Goal: Task Accomplishment & Management: Complete application form

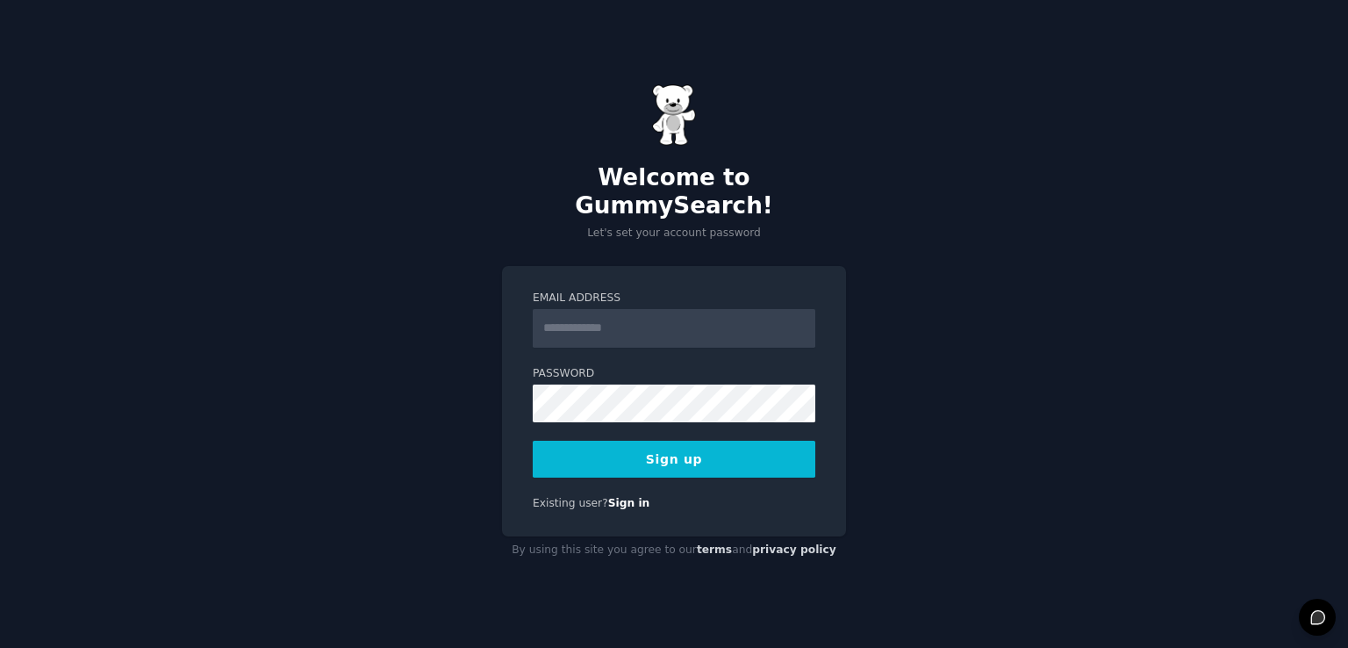
drag, startPoint x: 566, startPoint y: 318, endPoint x: 548, endPoint y: 313, distance: 18.9
click at [548, 313] on input "Email Address" at bounding box center [674, 328] width 283 height 39
type input "**********"
click at [612, 449] on button "Sign up" at bounding box center [674, 459] width 283 height 37
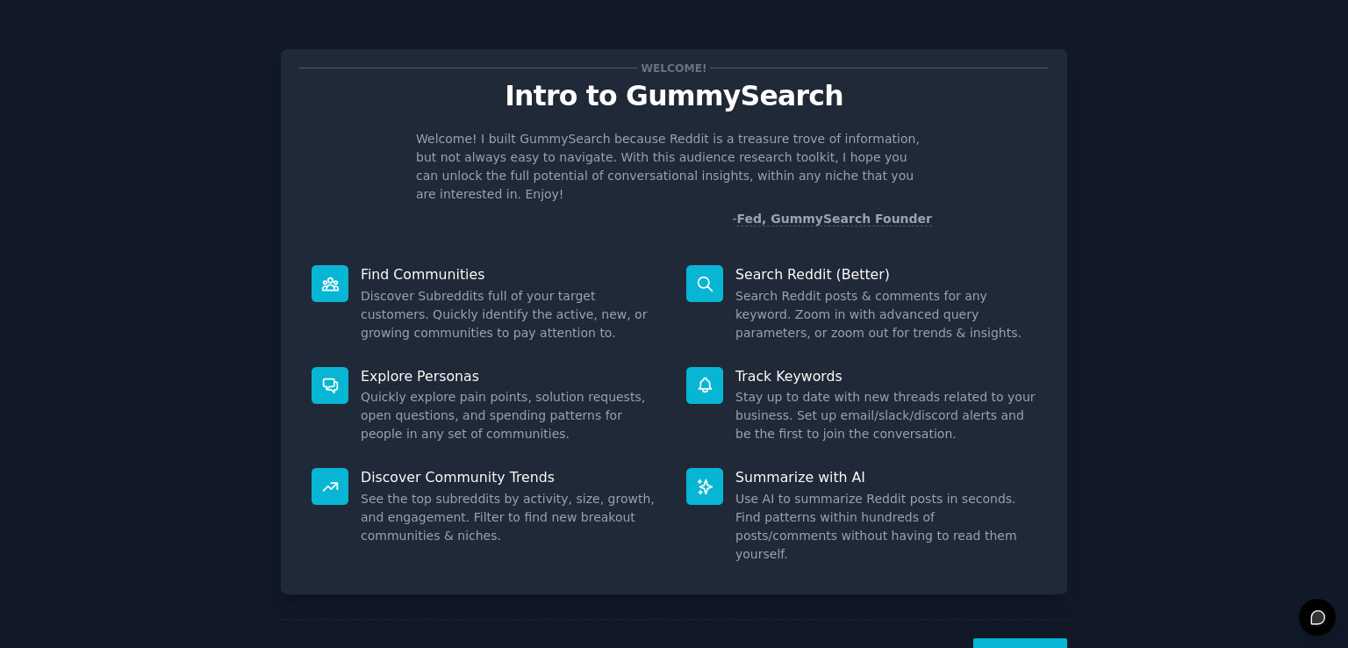
click at [999, 638] on button "Next" at bounding box center [1020, 659] width 94 height 43
click at [999, 632] on div "Welcome! Intro to GummySearch Welcome! I built GummySearch because Reddit is a …" at bounding box center [674, 362] width 1348 height 724
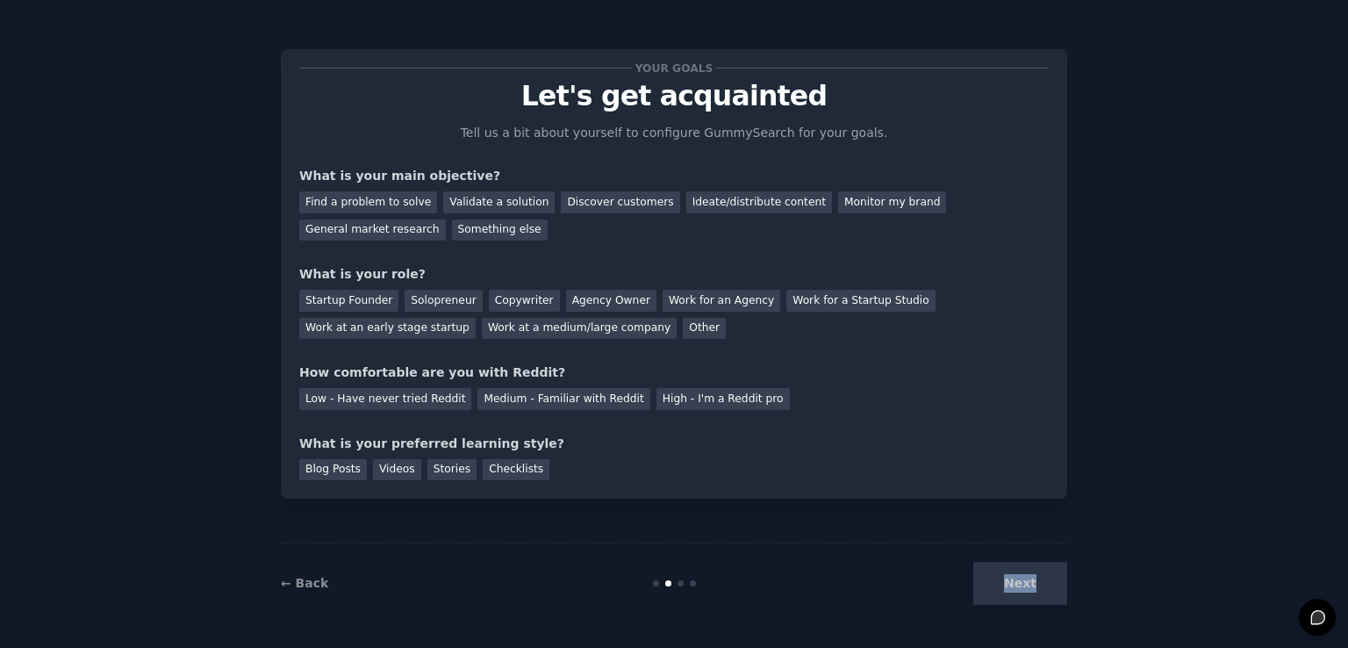
click at [999, 632] on div "Your goals Let's get acquainted Tell us a bit about yourself to configure Gummy…" at bounding box center [674, 324] width 1348 height 648
click at [1013, 575] on div "Next" at bounding box center [936, 583] width 262 height 43
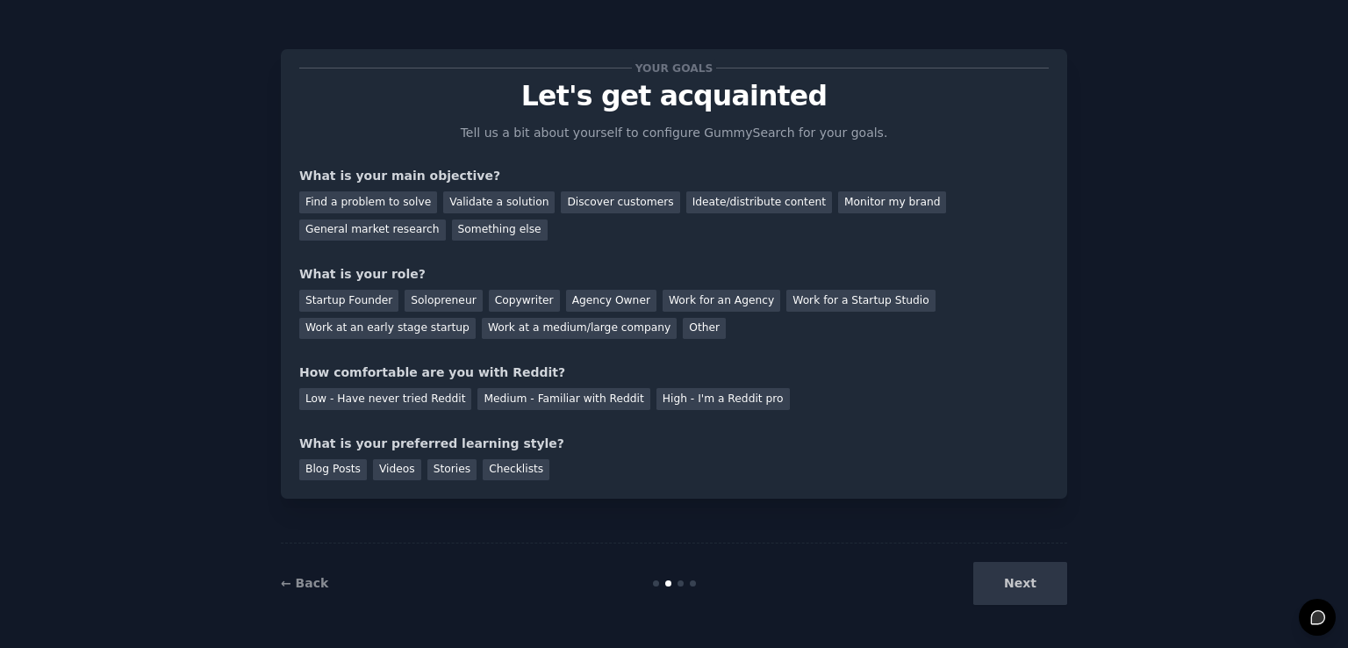
click at [937, 601] on div "Next" at bounding box center [936, 583] width 262 height 43
click at [1007, 587] on div "Next" at bounding box center [936, 583] width 262 height 43
click at [692, 578] on div "← Back Next" at bounding box center [674, 582] width 787 height 81
click at [1004, 573] on div "Next" at bounding box center [936, 583] width 262 height 43
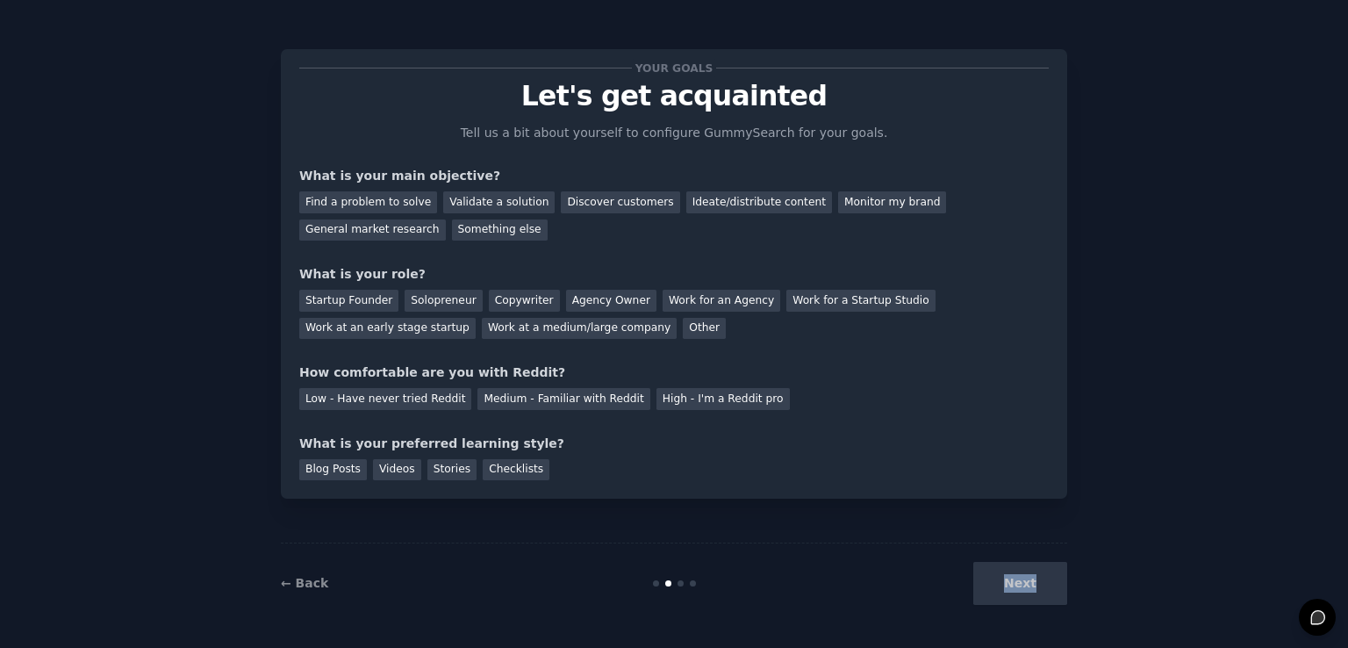
click at [1004, 573] on div "Next" at bounding box center [936, 583] width 262 height 43
click at [306, 579] on link "← Back" at bounding box center [304, 583] width 47 height 14
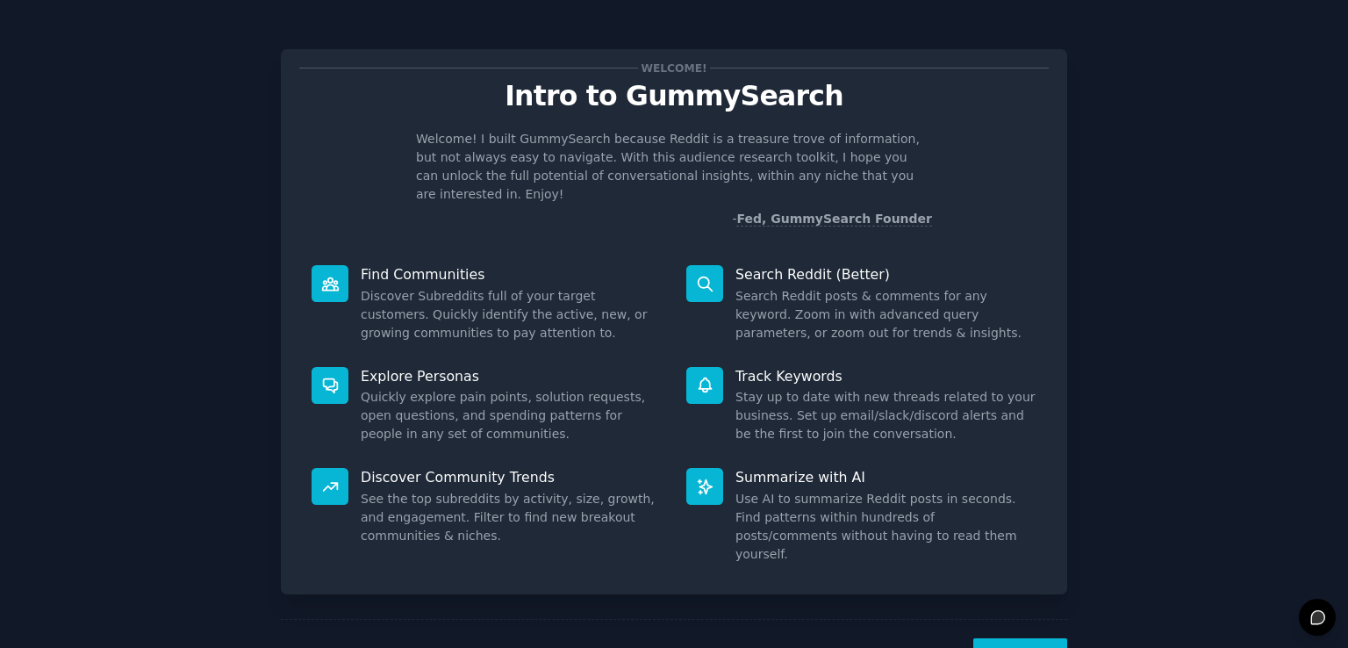
click at [1009, 638] on button "Next" at bounding box center [1020, 659] width 94 height 43
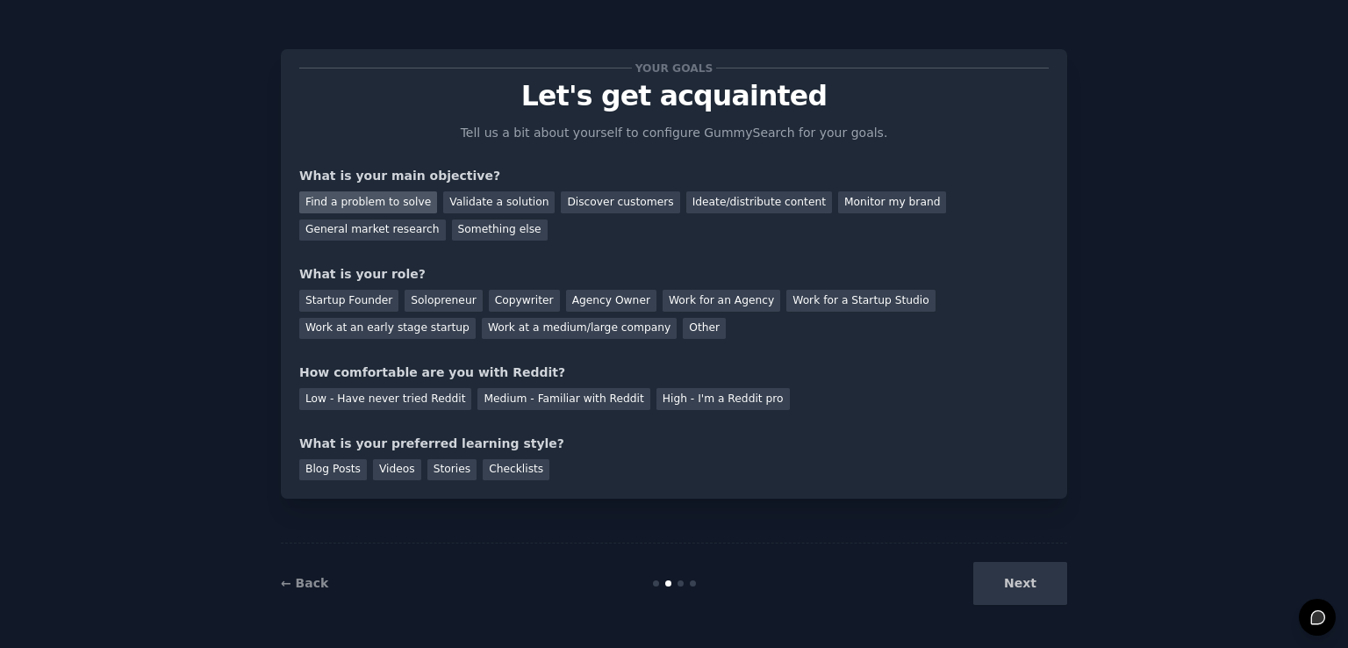
click at [391, 199] on div "Find a problem to solve" at bounding box center [368, 202] width 138 height 22
click at [453, 200] on div "Validate a solution" at bounding box center [498, 202] width 111 height 22
click at [407, 200] on div "Find a problem to solve" at bounding box center [368, 202] width 138 height 22
click at [683, 324] on div "Other" at bounding box center [704, 329] width 43 height 22
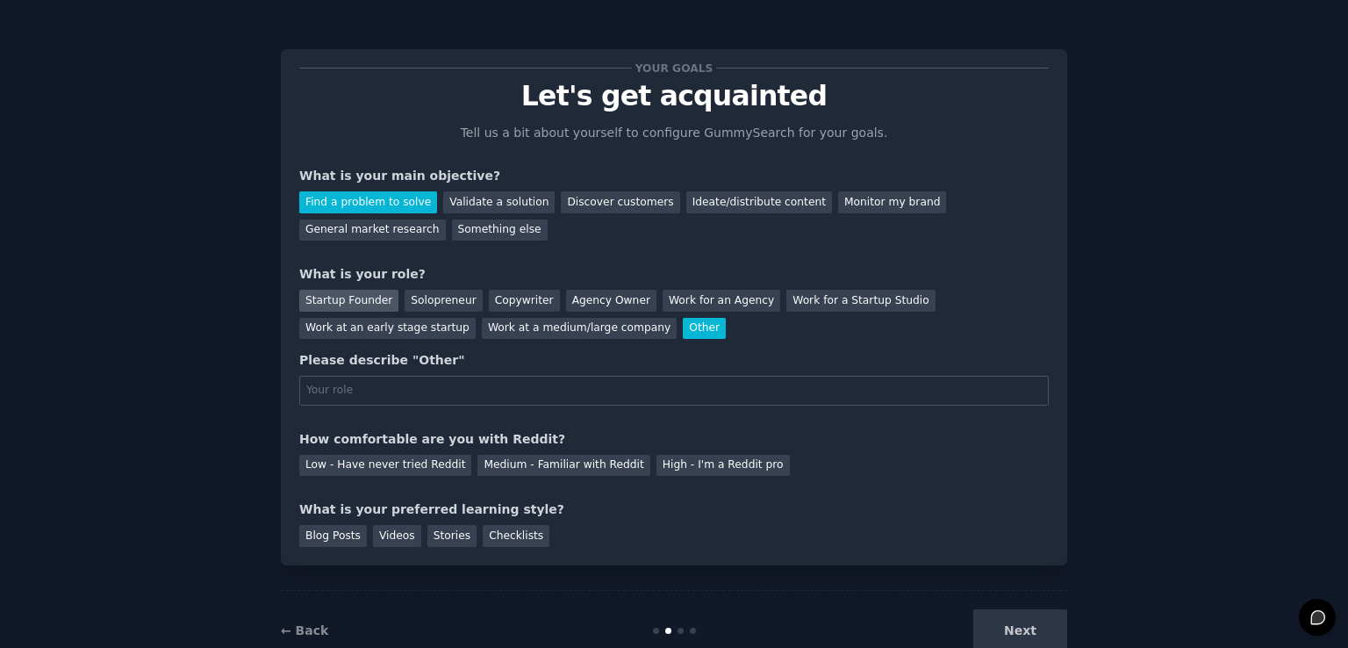
click at [366, 298] on div "Startup Founder" at bounding box center [348, 301] width 99 height 22
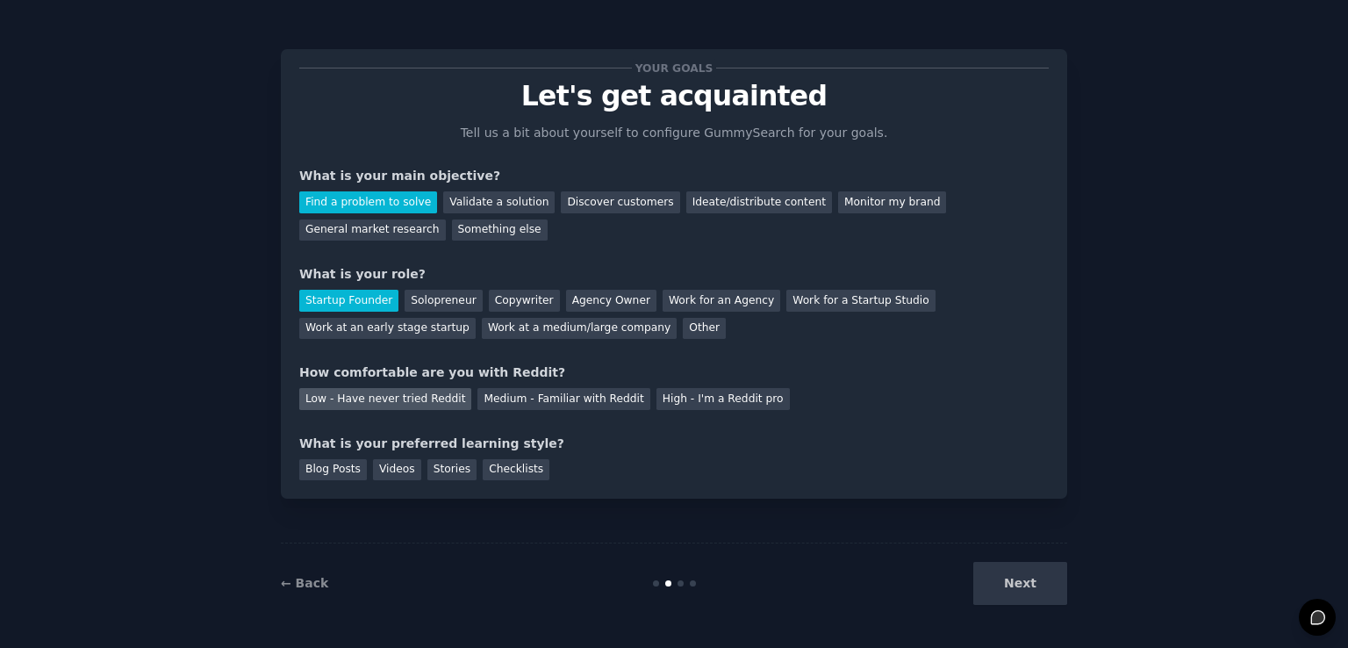
click at [403, 391] on div "Low - Have never tried Reddit" at bounding box center [385, 399] width 172 height 22
click at [488, 473] on div "Checklists" at bounding box center [516, 470] width 67 height 22
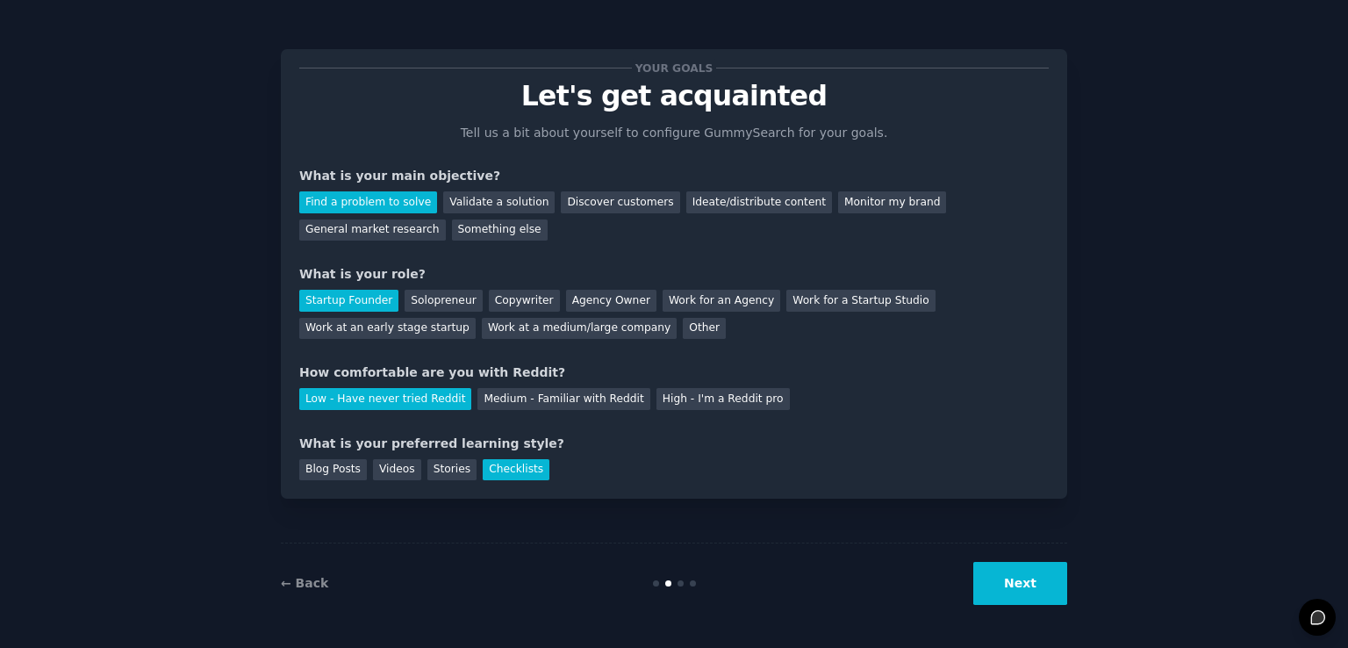
click at [1012, 578] on button "Next" at bounding box center [1020, 583] width 94 height 43
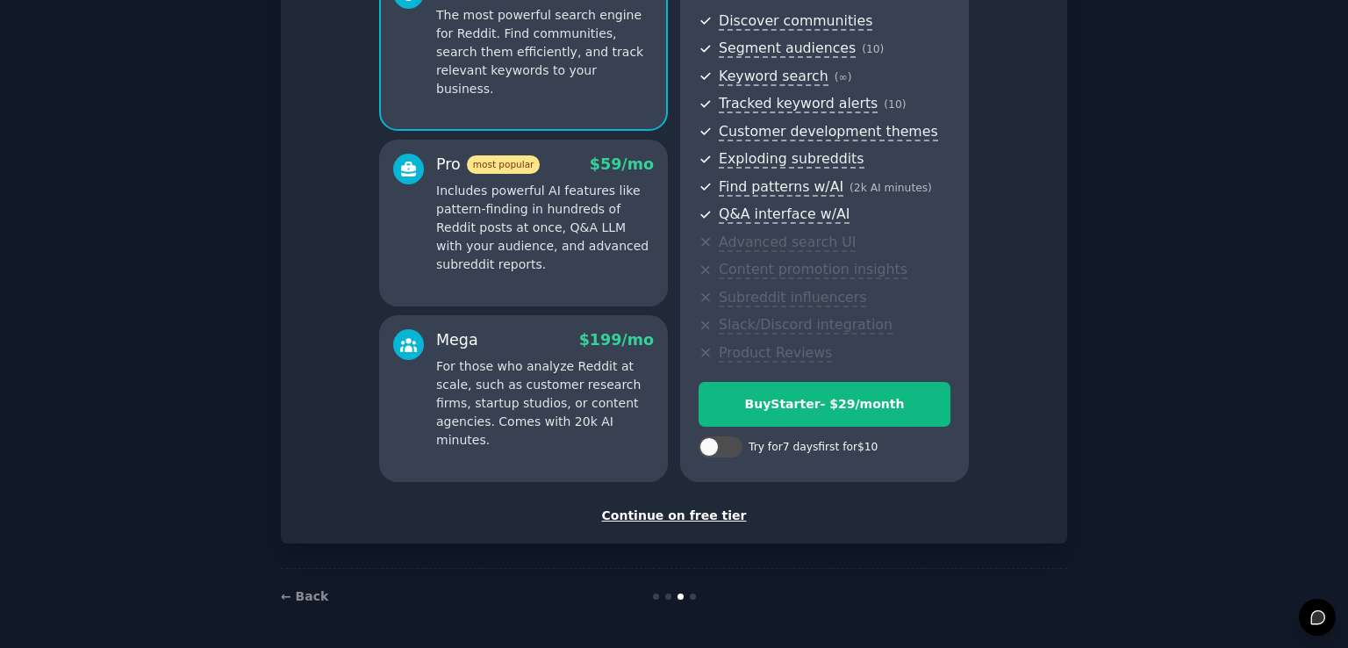
scroll to position [193, 0]
click at [667, 515] on div "Continue on free tier" at bounding box center [674, 515] width 750 height 18
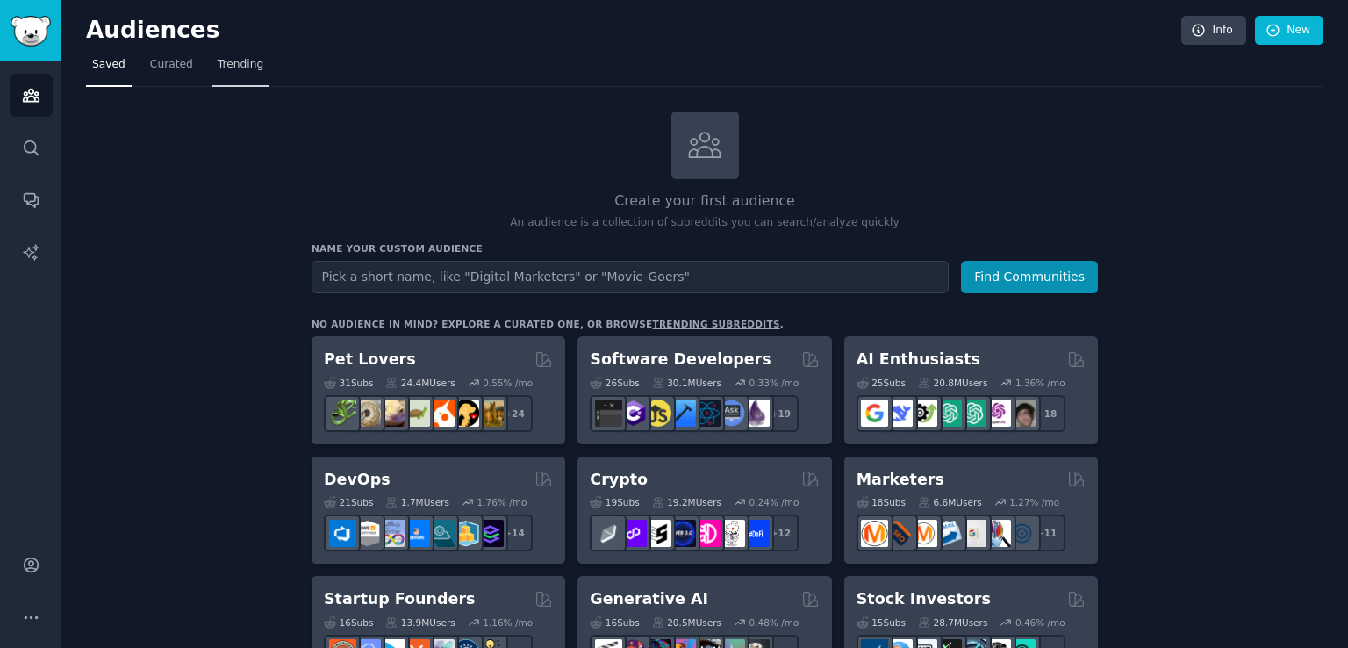
click at [248, 61] on span "Trending" at bounding box center [241, 65] width 46 height 16
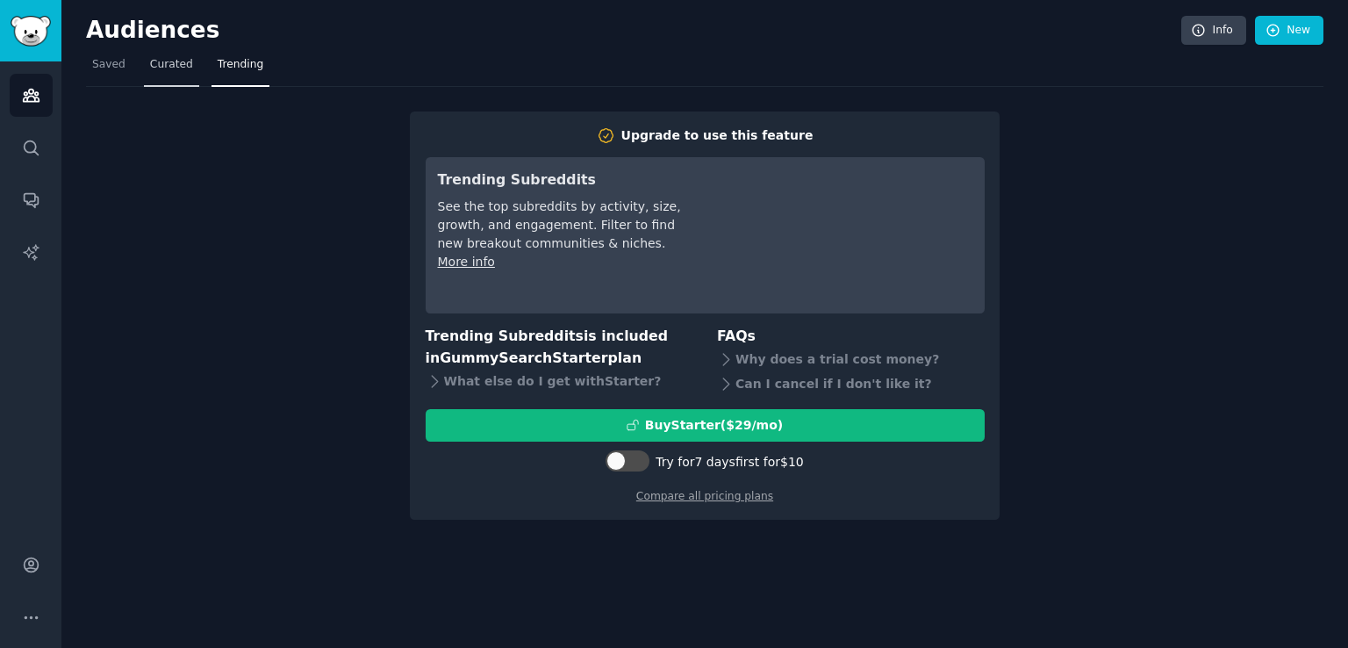
click at [163, 66] on span "Curated" at bounding box center [171, 65] width 43 height 16
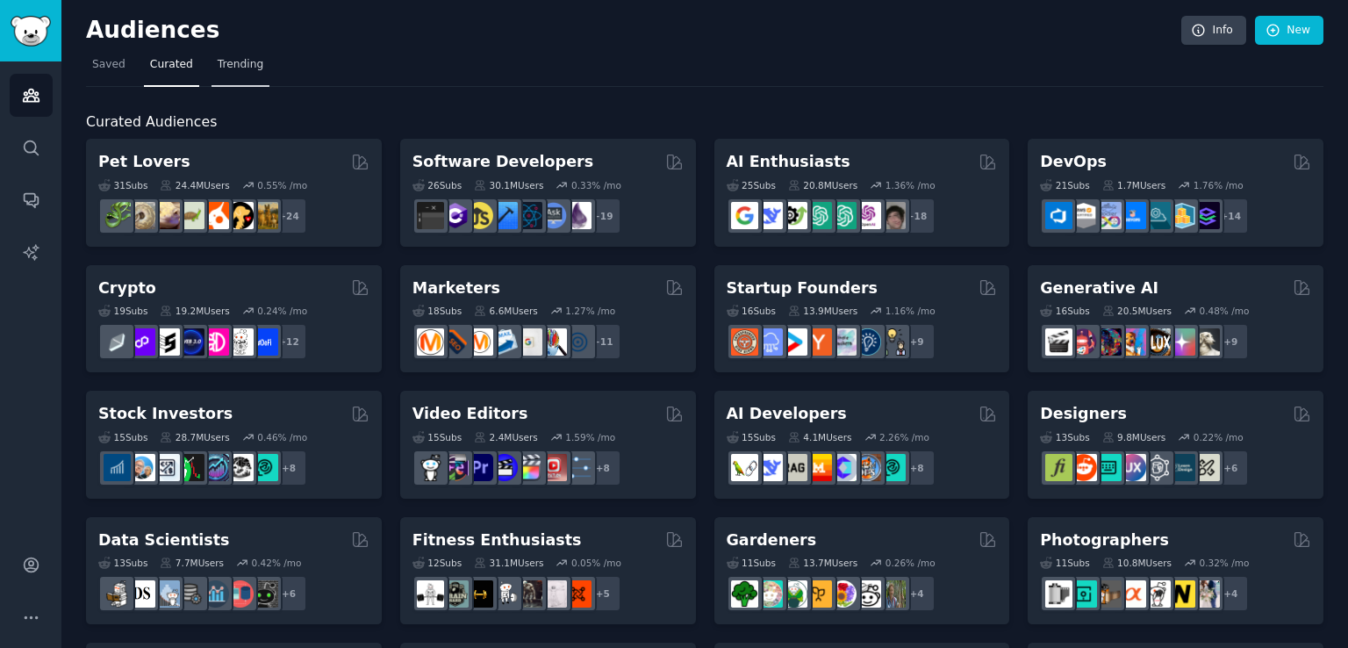
click at [223, 61] on span "Trending" at bounding box center [241, 65] width 46 height 16
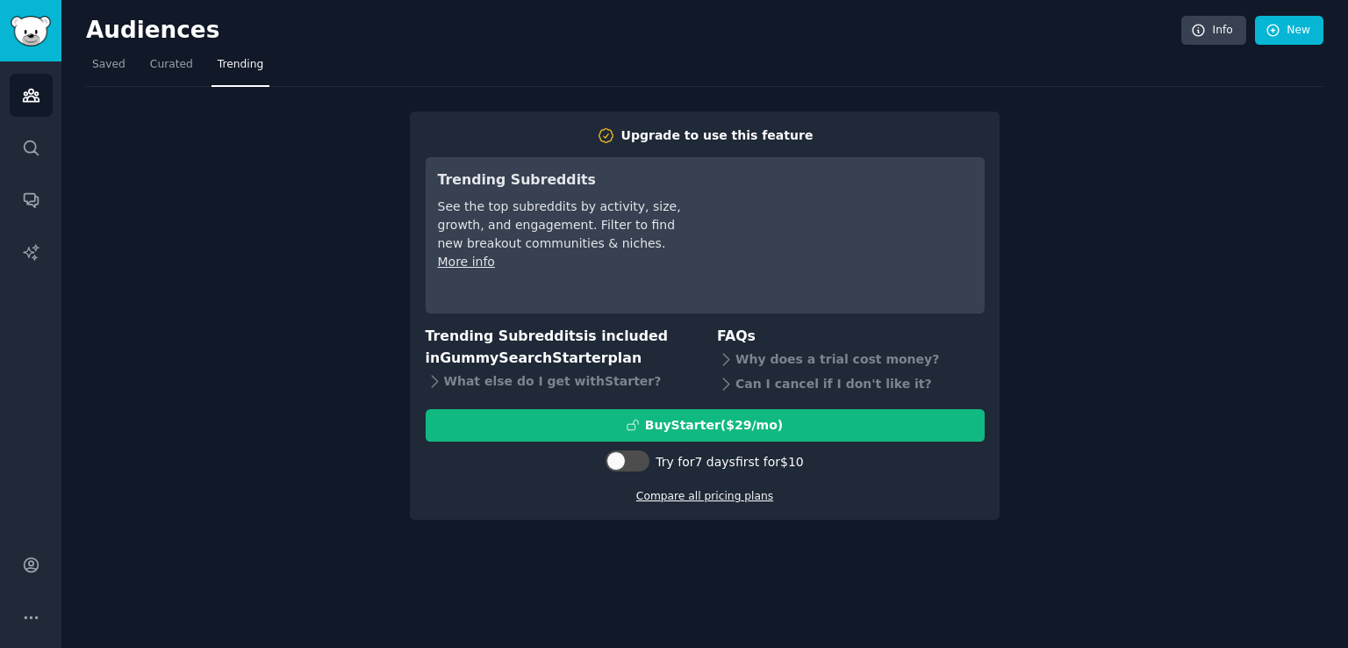
click at [700, 493] on link "Compare all pricing plans" at bounding box center [704, 496] width 137 height 12
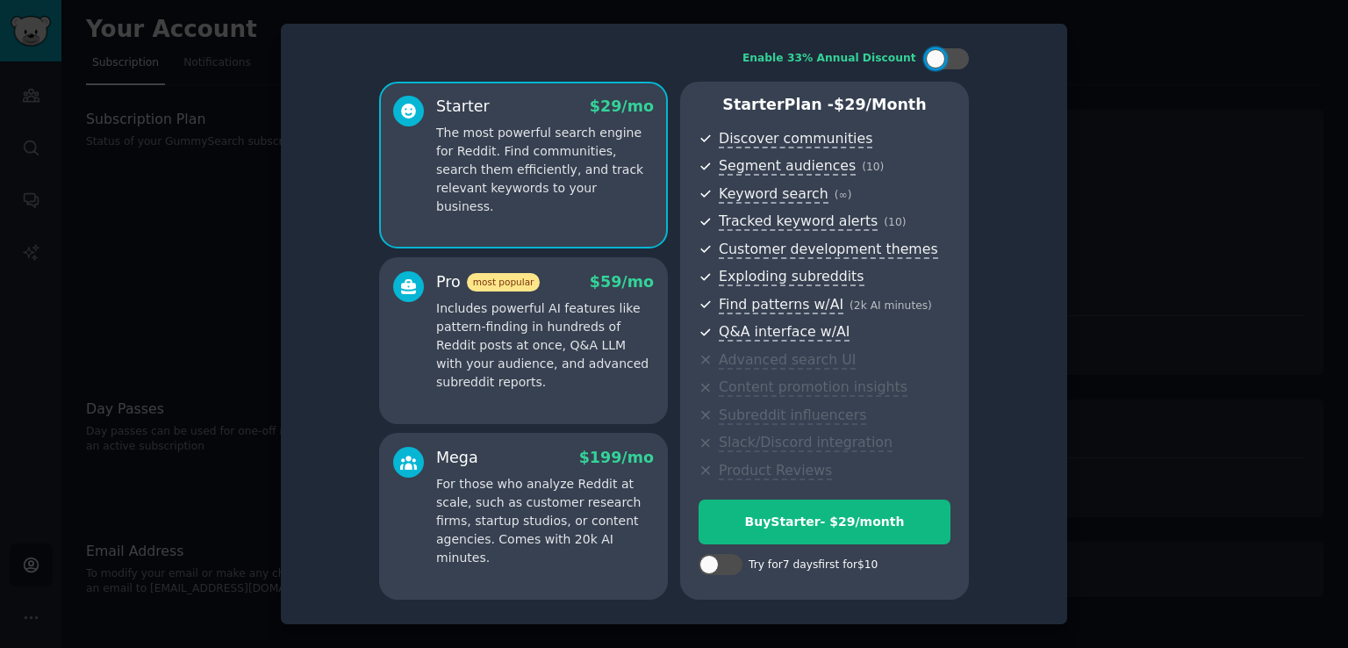
click at [63, 166] on div at bounding box center [674, 324] width 1348 height 648
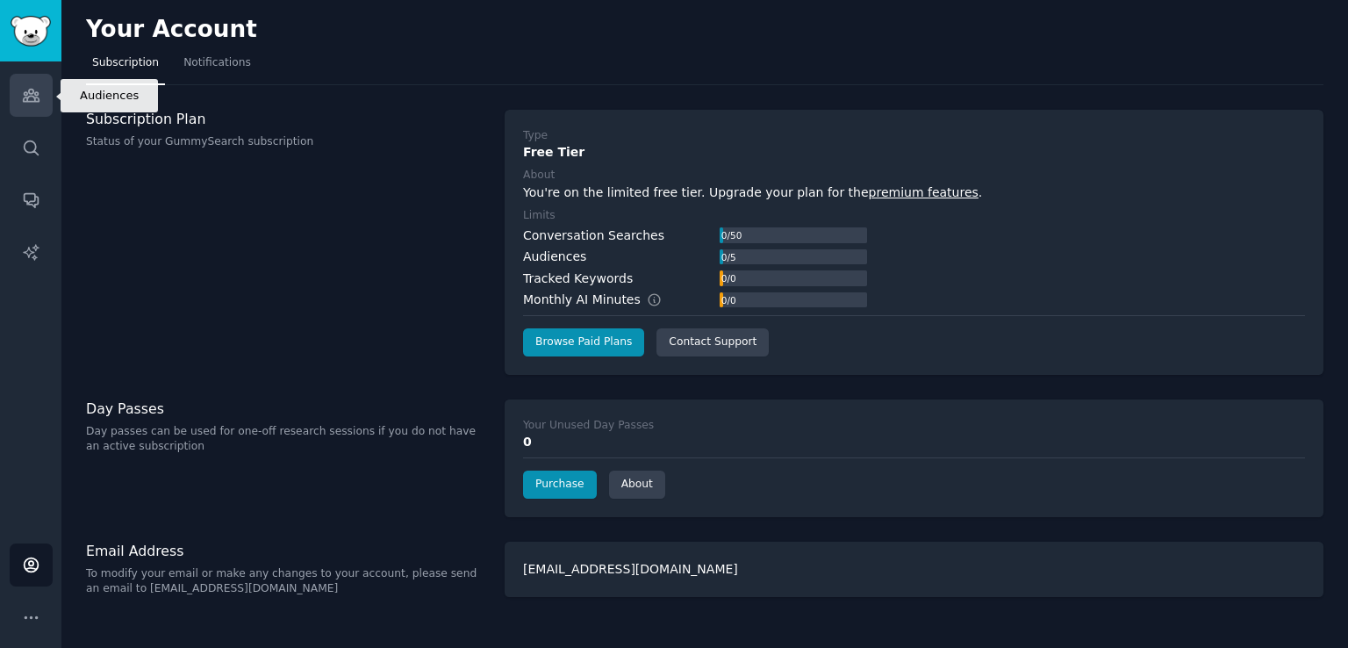
click at [18, 91] on link "Audiences" at bounding box center [31, 95] width 43 height 43
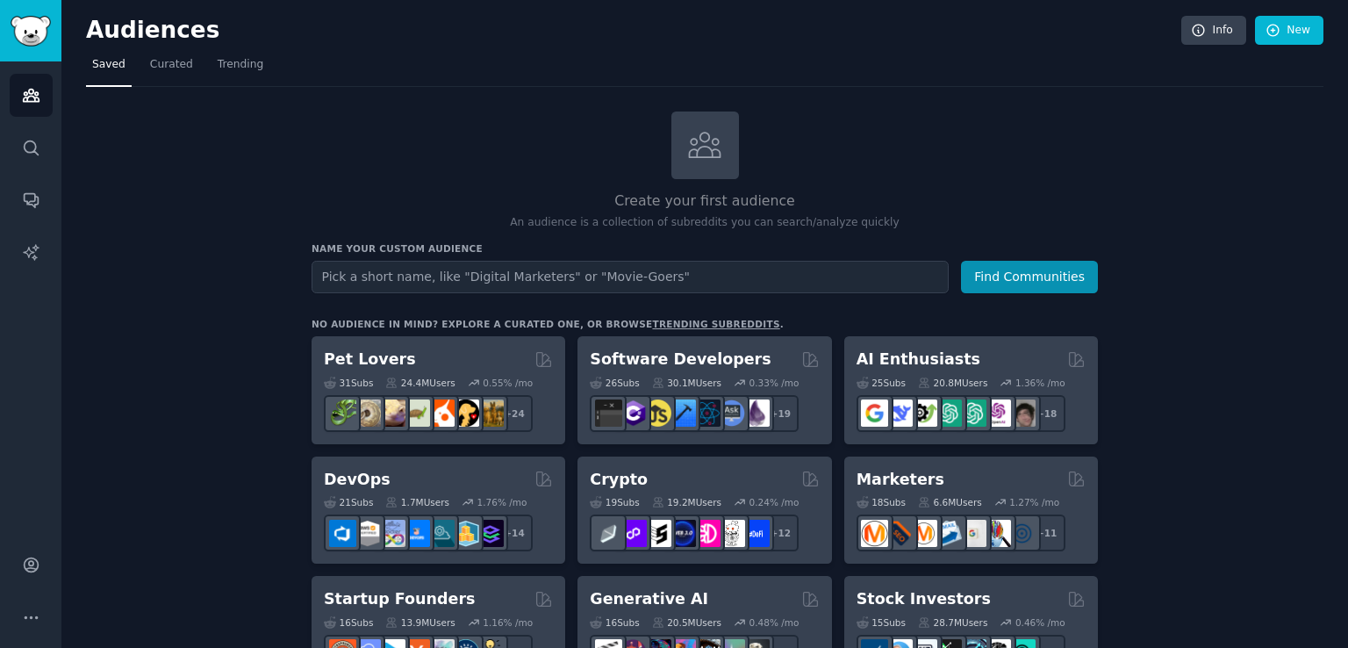
click at [348, 275] on input "text" at bounding box center [630, 277] width 637 height 32
